Goal: Task Accomplishment & Management: Manage account settings

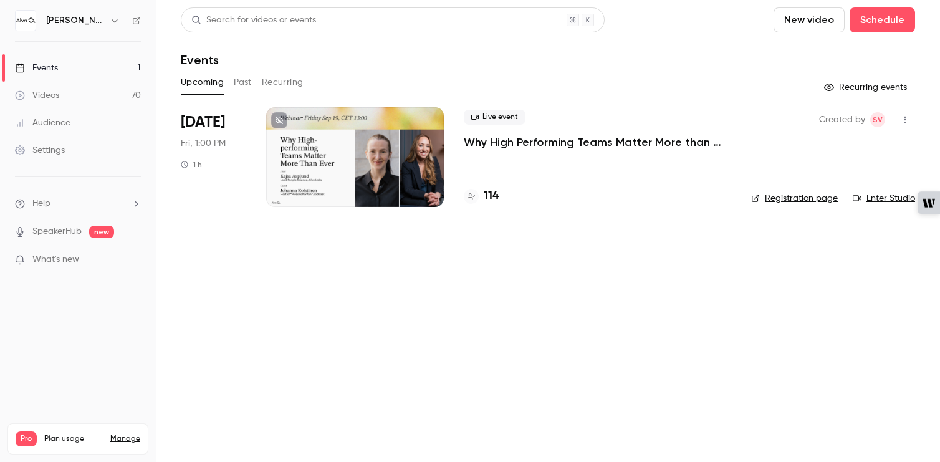
click at [572, 139] on p "Why High Performing Teams Matter More than Ever" at bounding box center [598, 142] width 268 height 15
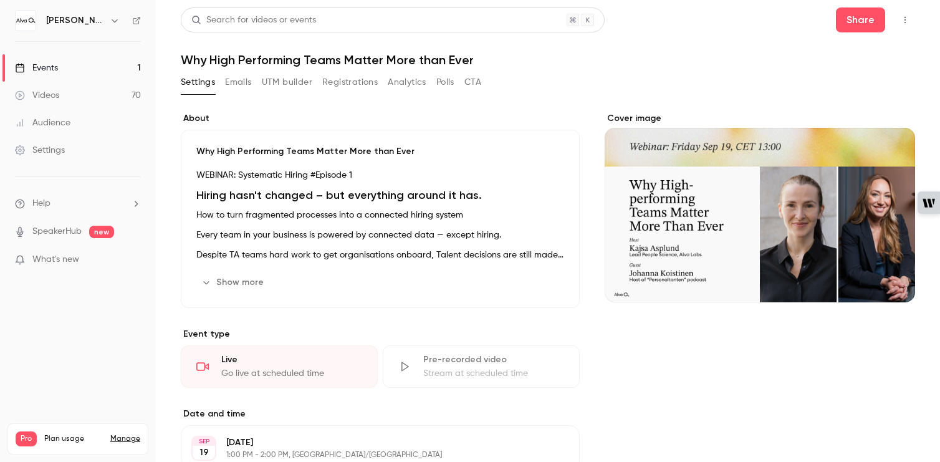
click at [355, 85] on button "Registrations" at bounding box center [350, 82] width 56 height 20
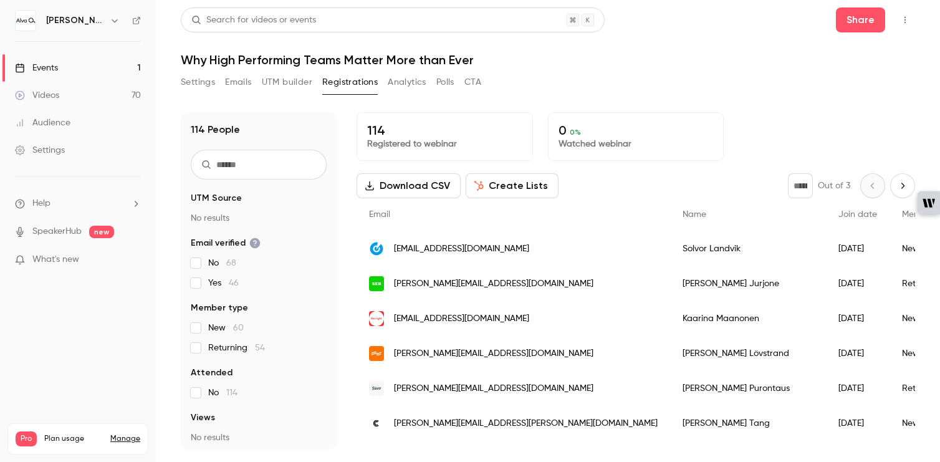
click at [60, 21] on h6 "[PERSON_NAME] Labs" at bounding box center [75, 20] width 59 height 12
click at [53, 69] on div "Events" at bounding box center [36, 68] width 43 height 12
